Goal: Task Accomplishment & Management: Manage account settings

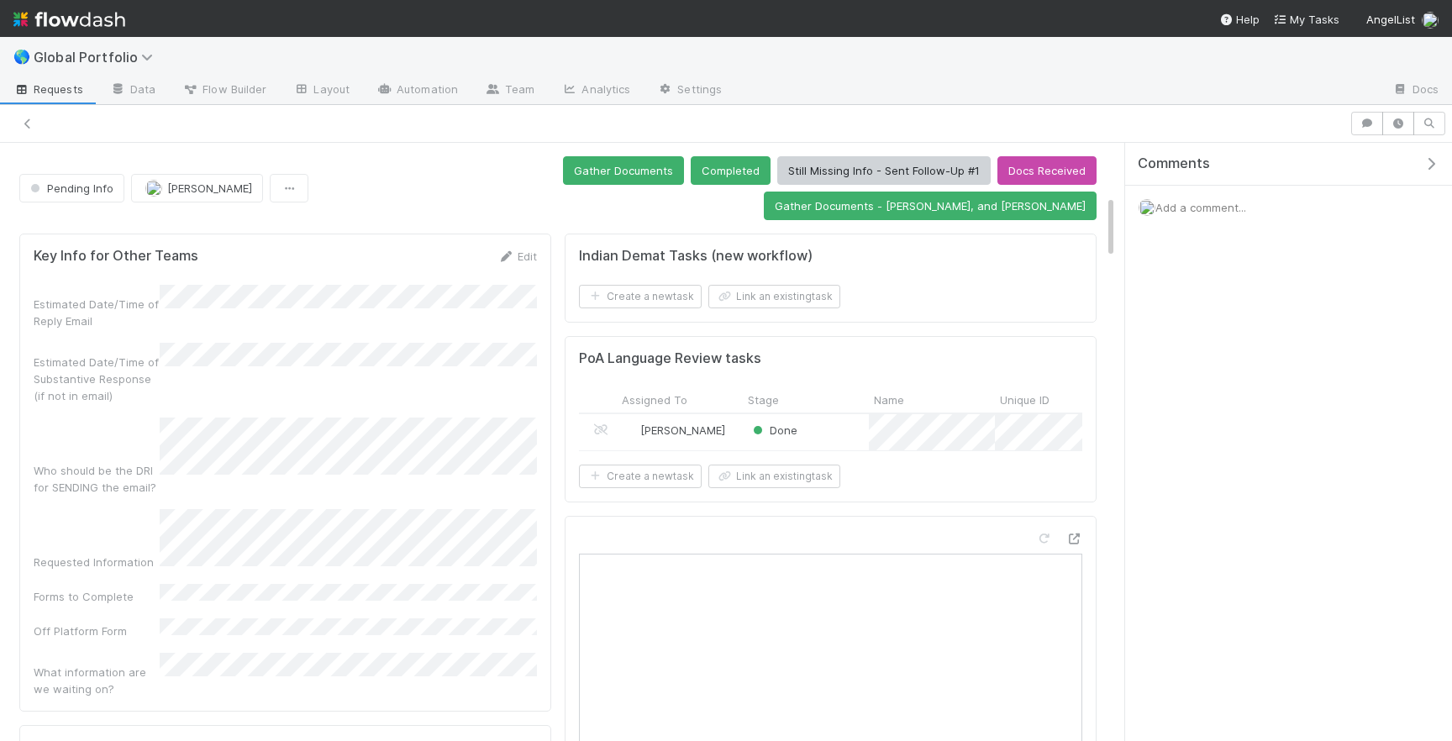
scroll to position [482, 0]
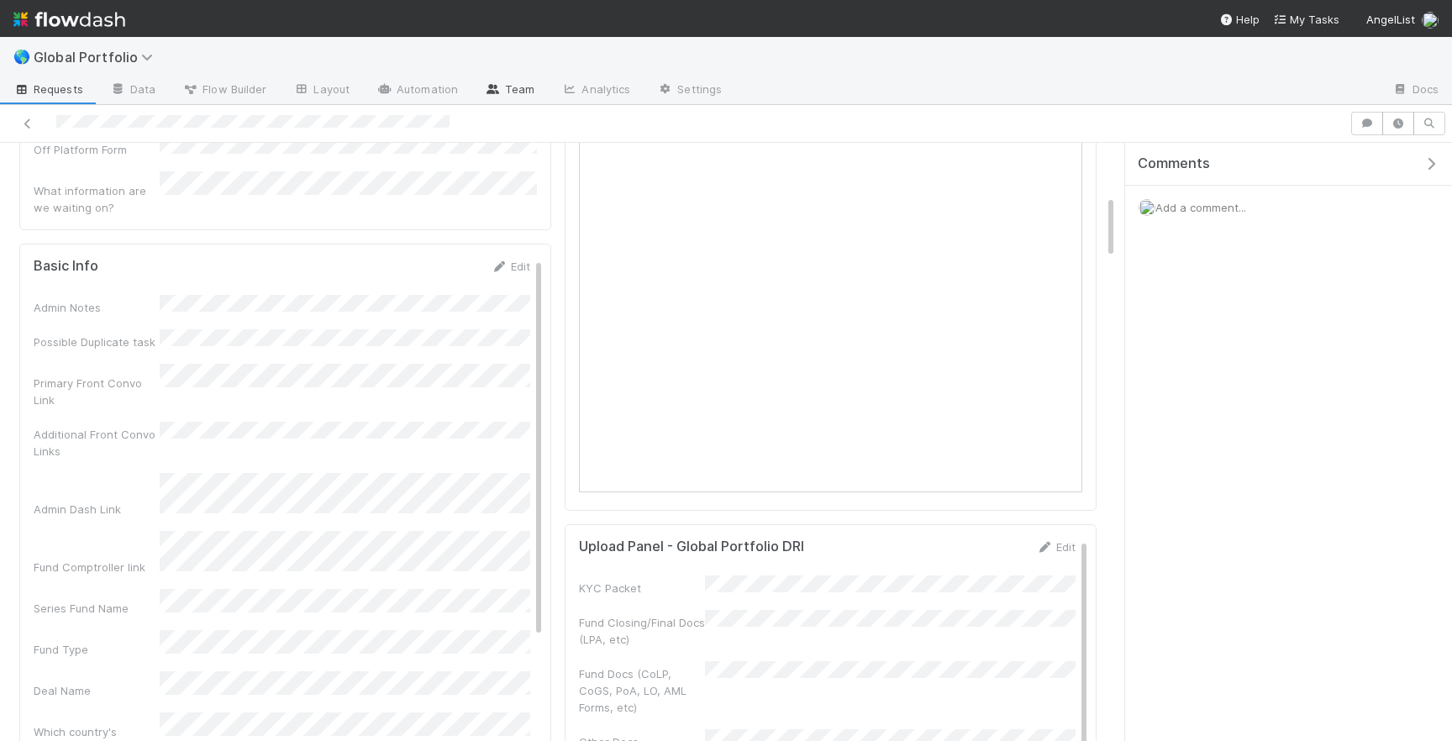
click at [518, 89] on link "Team" at bounding box center [509, 90] width 76 height 27
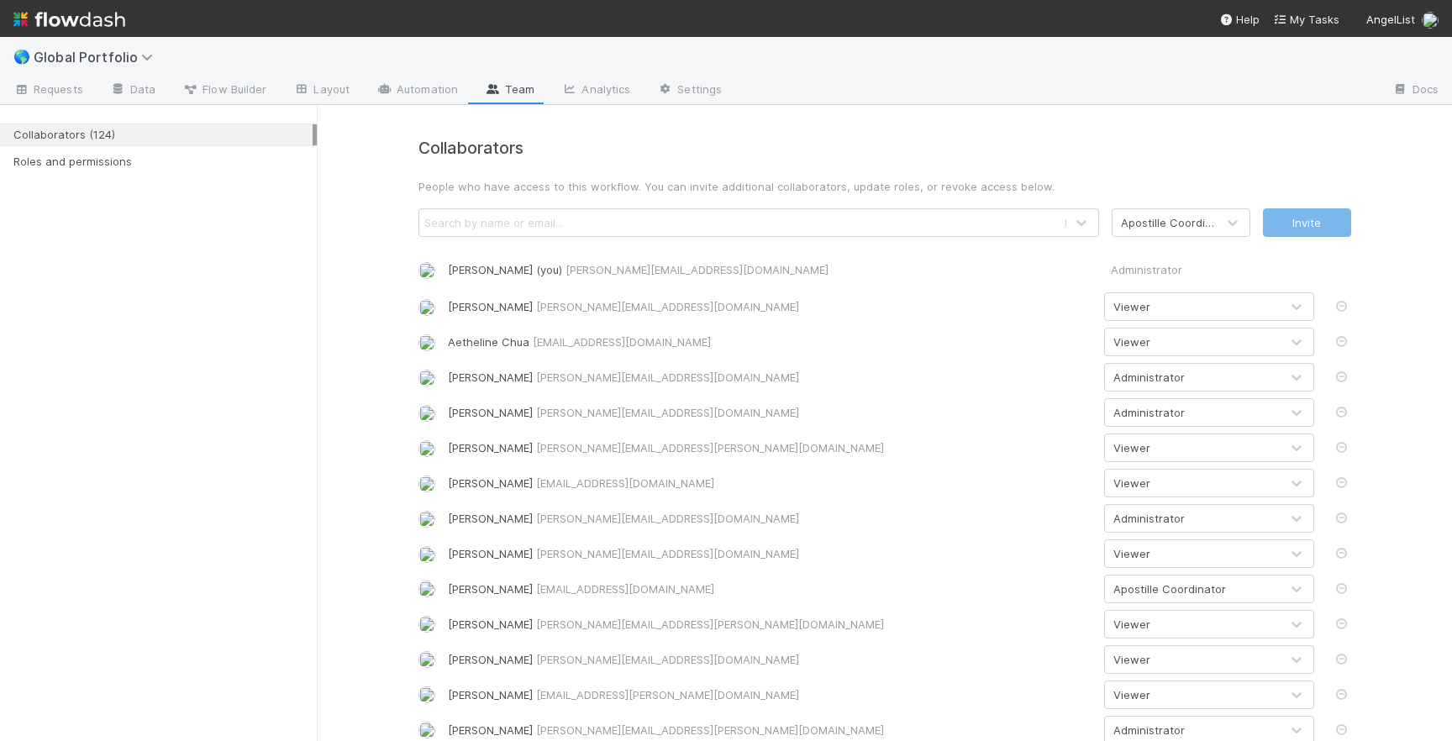
click at [737, 222] on div "Search by name or email..." at bounding box center [741, 222] width 645 height 27
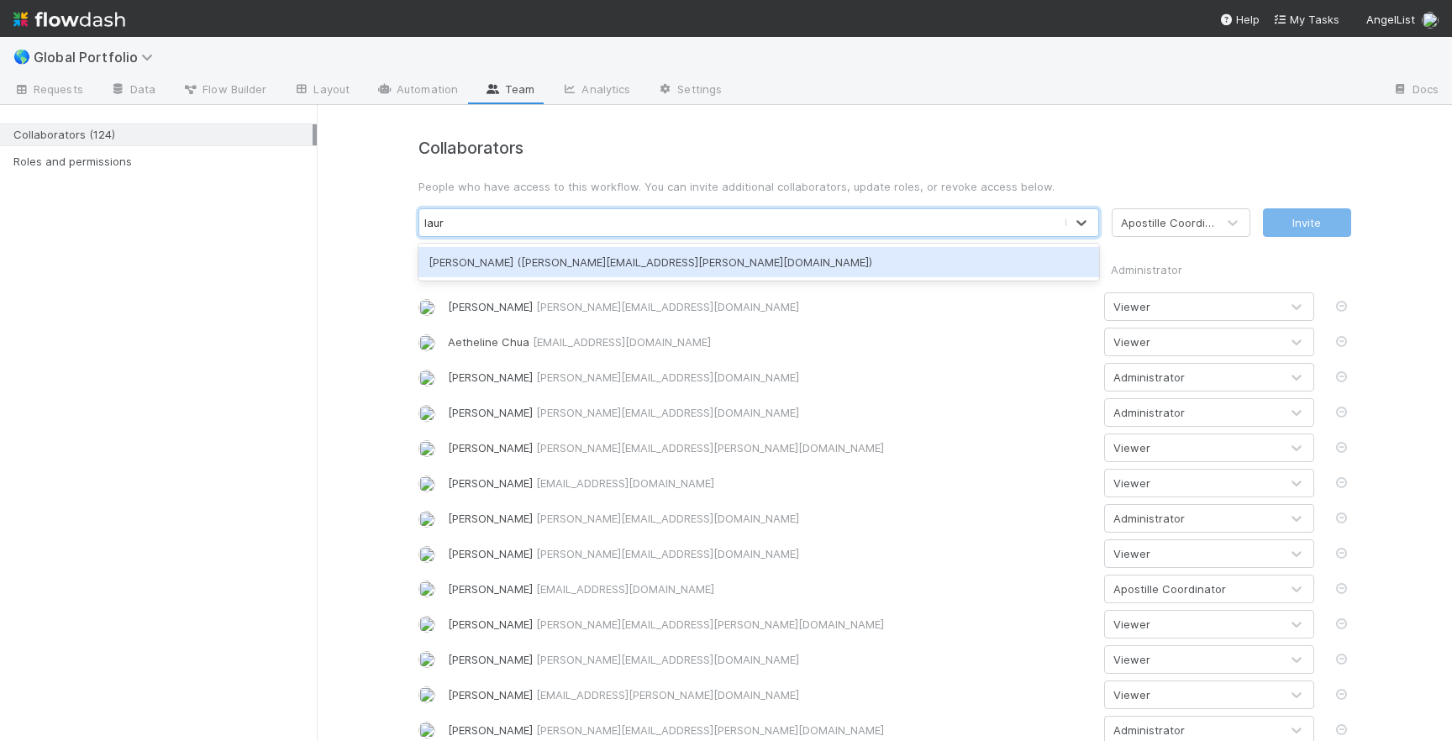
type input "laur"
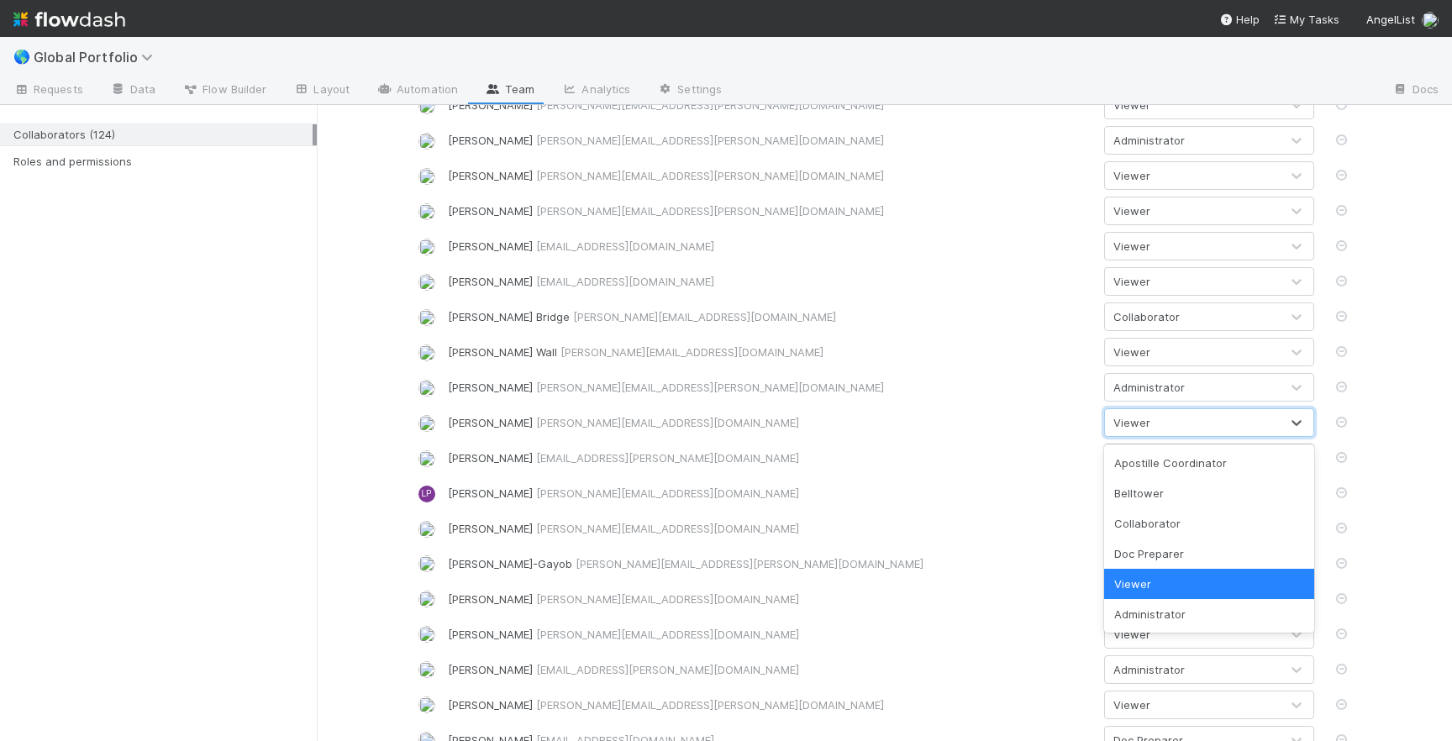
click at [1159, 426] on div "Viewer" at bounding box center [1192, 422] width 175 height 27
click at [1177, 608] on div "Administrator" at bounding box center [1209, 614] width 210 height 30
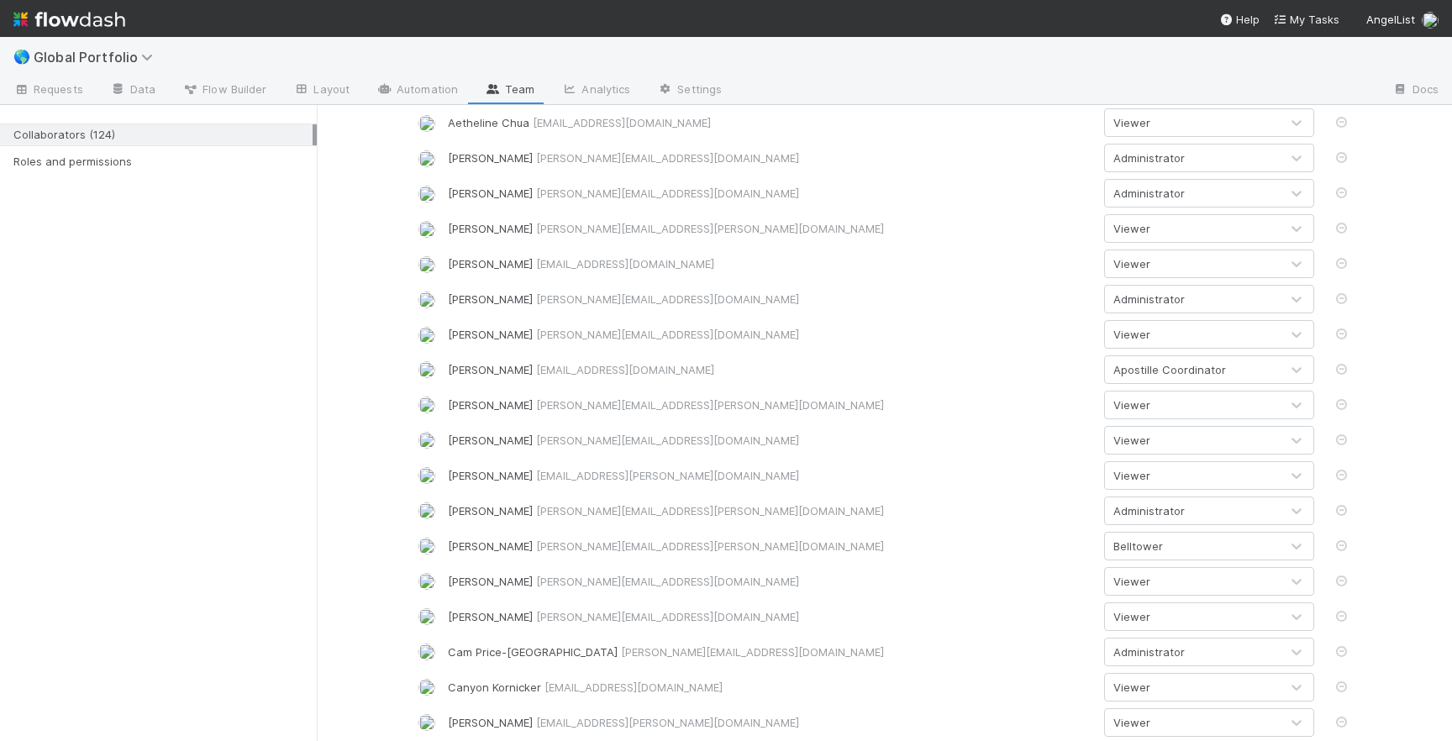
scroll to position [0, 0]
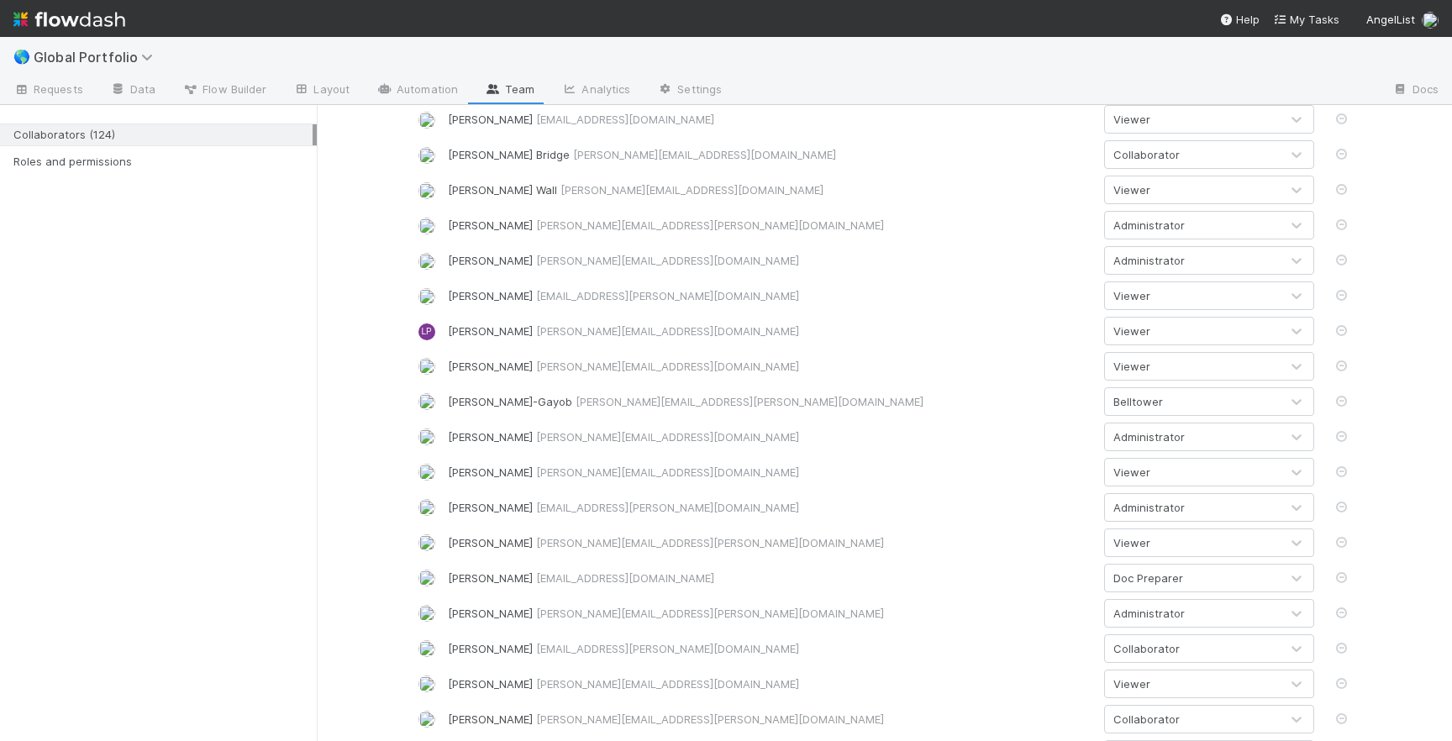
scroll to position [2482, 0]
click at [903, 355] on div "[PERSON_NAME] [PERSON_NAME][EMAIL_ADDRESS][DOMAIN_NAME] Viewer" at bounding box center [885, 364] width 958 height 29
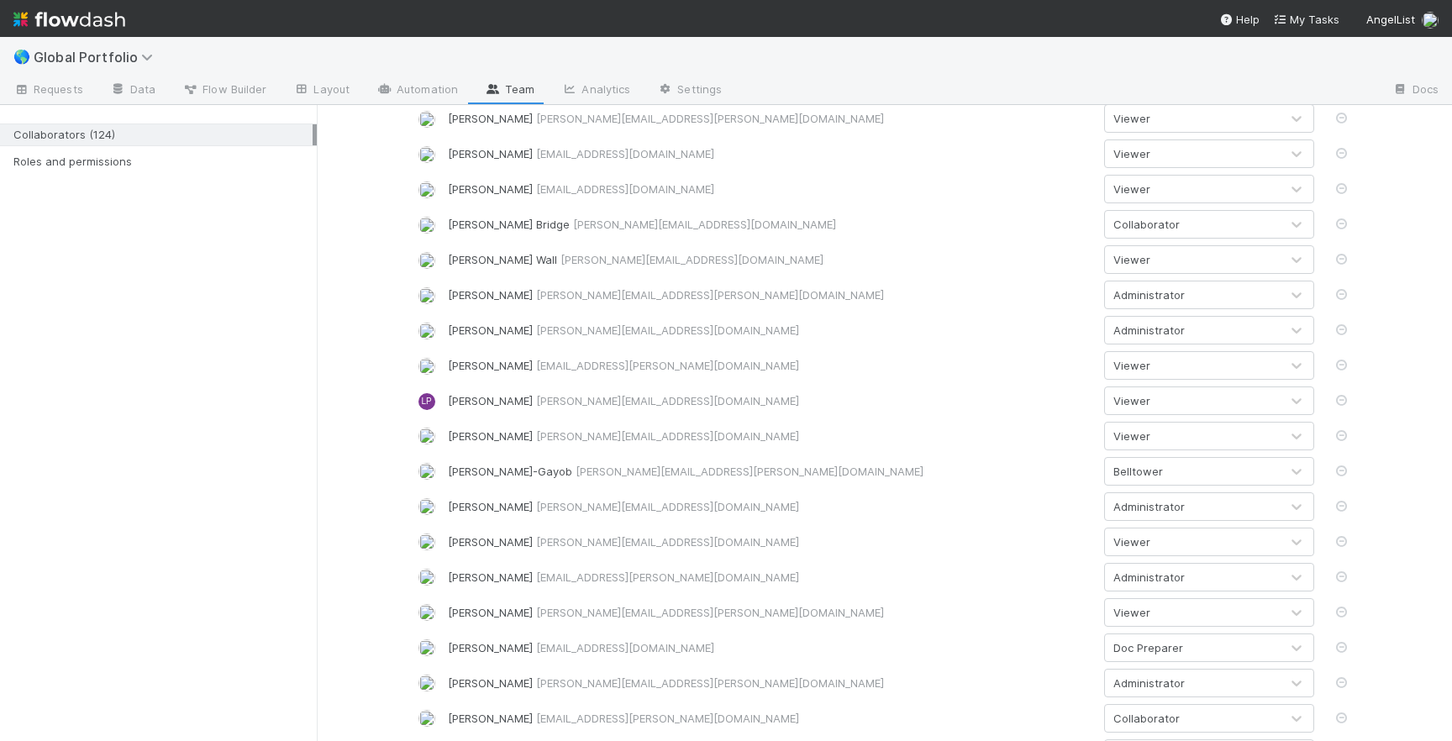
scroll to position [2410, 0]
click at [714, 345] on div "[PERSON_NAME] [PERSON_NAME][EMAIL_ADDRESS][DOMAIN_NAME] Administrator" at bounding box center [885, 331] width 958 height 29
click at [674, 325] on div "[PERSON_NAME] [PERSON_NAME][EMAIL_ADDRESS][DOMAIN_NAME]" at bounding box center [770, 331] width 644 height 17
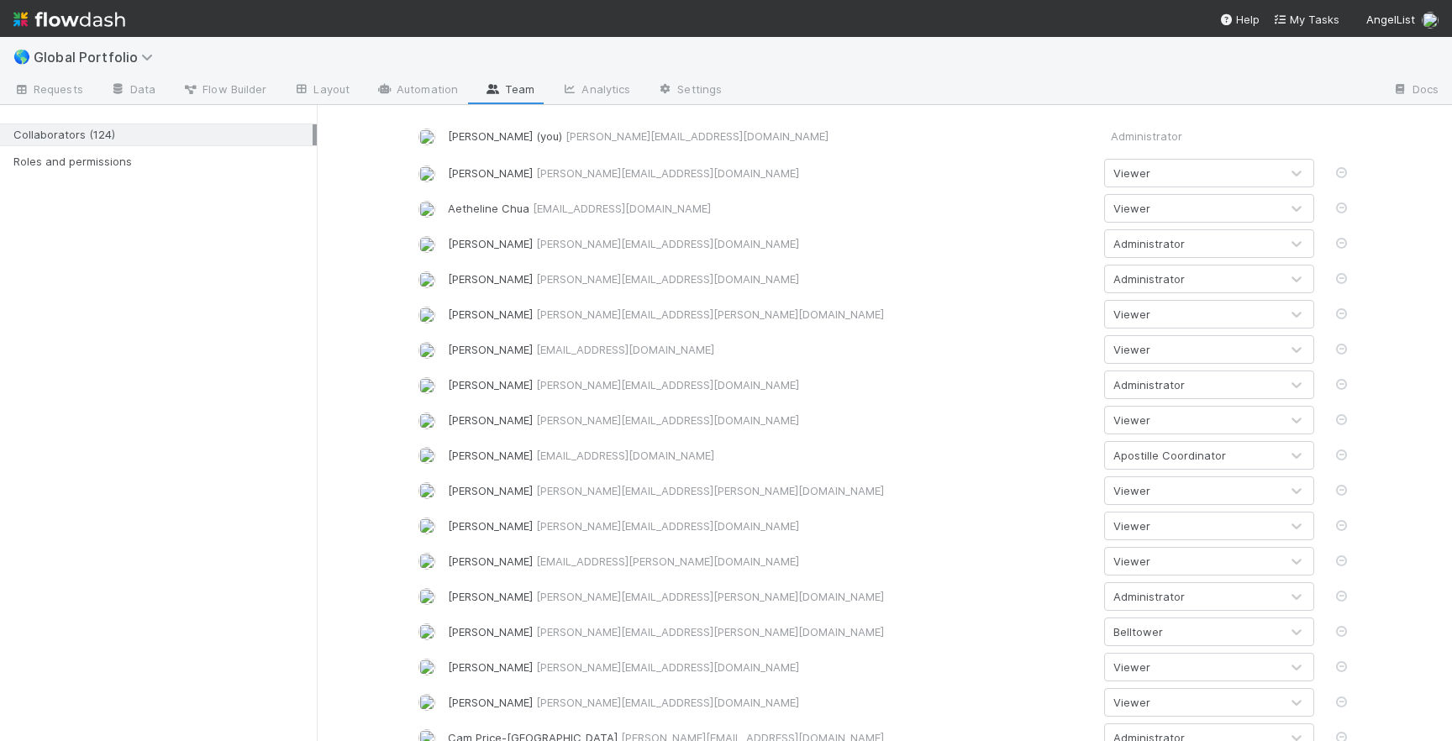
scroll to position [0, 0]
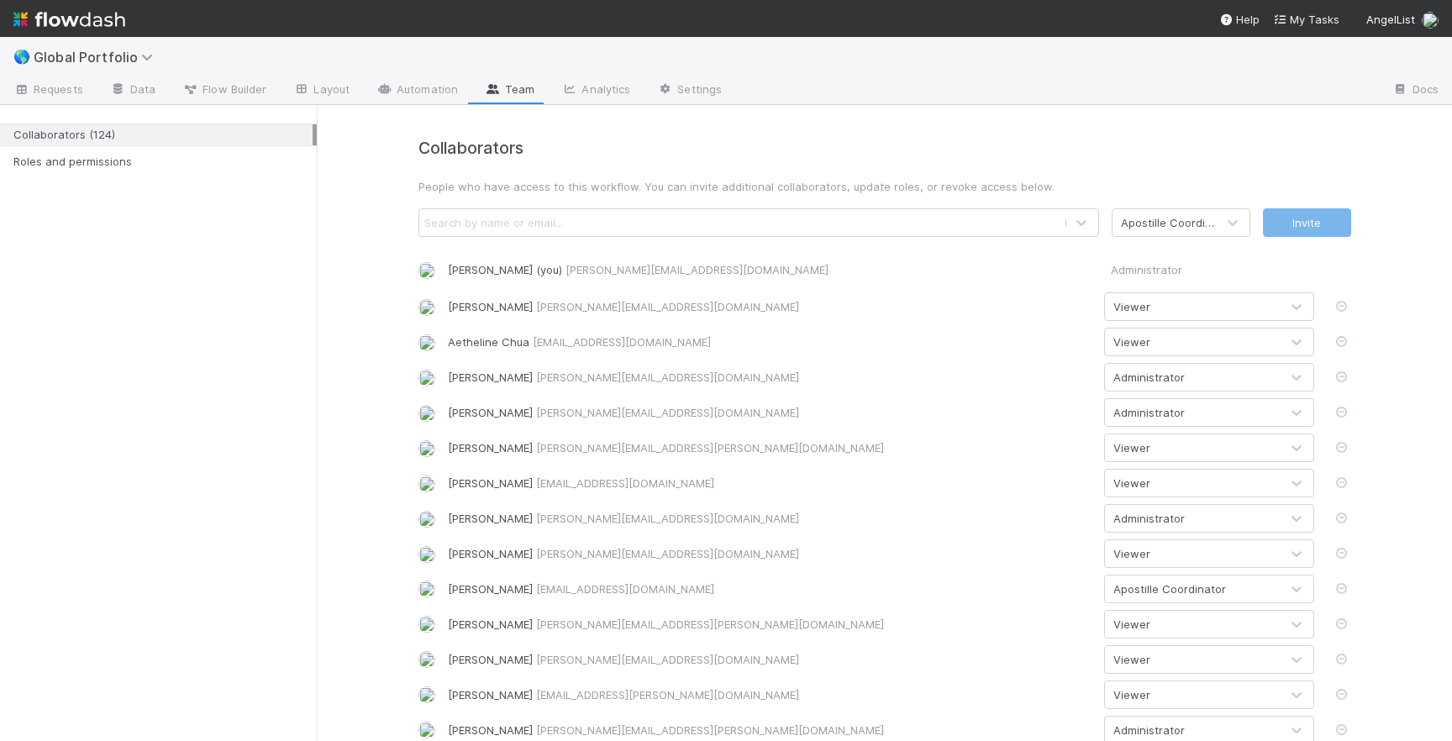
click at [613, 221] on div "Search by name or email..." at bounding box center [741, 222] width 645 height 27
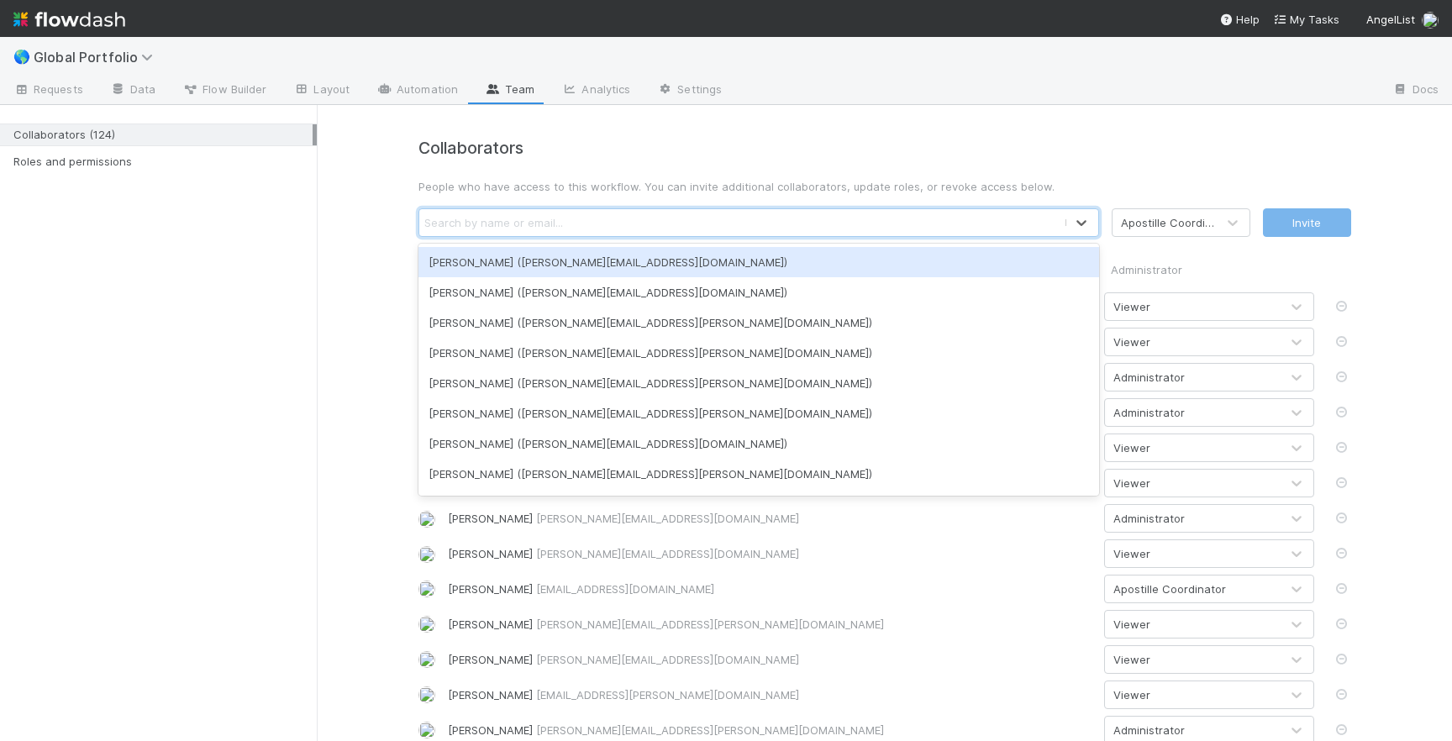
click at [613, 221] on div "Search by name or email..." at bounding box center [741, 222] width 645 height 27
